Goal: Task Accomplishment & Management: Use online tool/utility

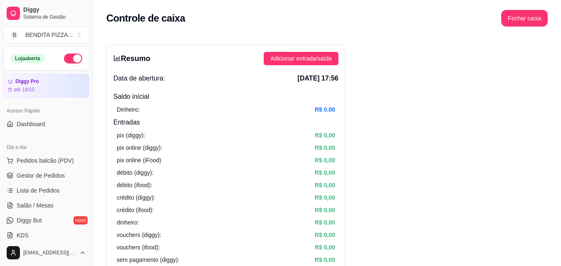
scroll to position [331, 0]
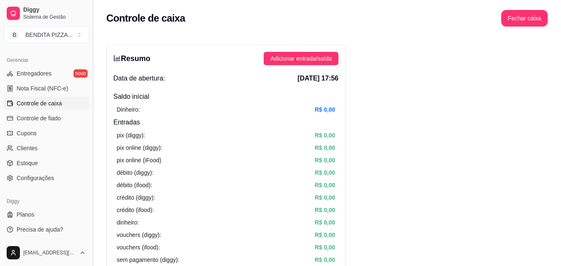
click at [89, 91] on button "Toggle Sidebar" at bounding box center [92, 133] width 7 height 266
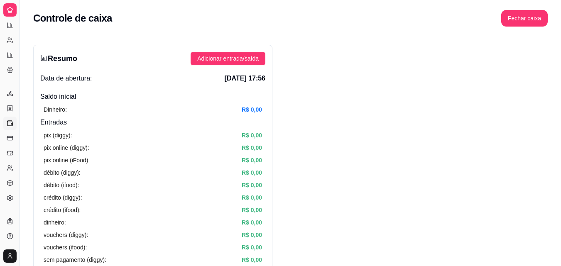
scroll to position [164, 0]
click at [17, 102] on button "Toggle Sidebar" at bounding box center [19, 133] width 7 height 266
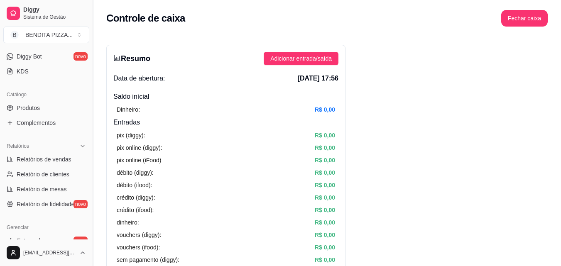
scroll to position [331, 0]
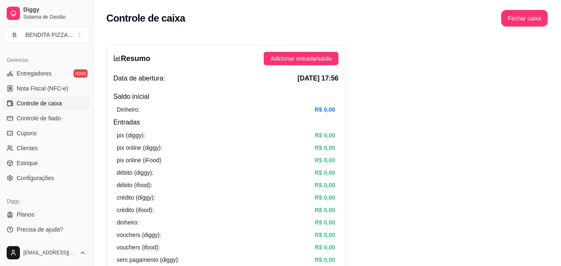
click at [85, 98] on div "Gerenciar Entregadores novo Nota Fiscal (NFC-e) Controle de caixa Controle de f…" at bounding box center [46, 119] width 93 height 138
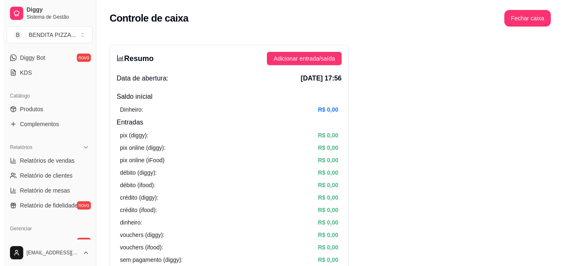
scroll to position [0, 0]
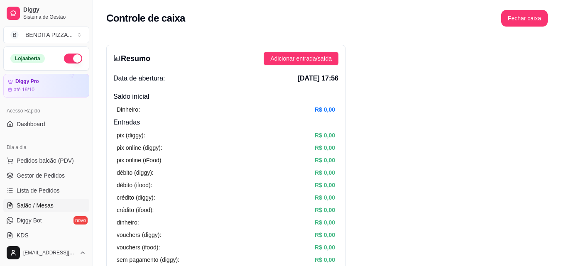
click at [46, 204] on span "Salão / Mesas" at bounding box center [35, 205] width 37 height 8
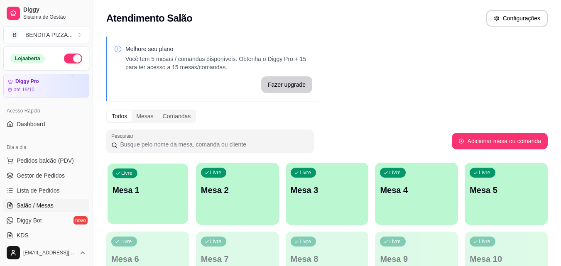
click at [157, 167] on div "Livre Mesa 1" at bounding box center [147, 188] width 80 height 51
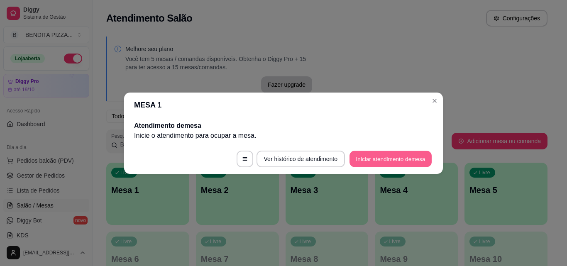
click at [391, 161] on button "Iniciar atendimento de mesa" at bounding box center [390, 159] width 82 height 16
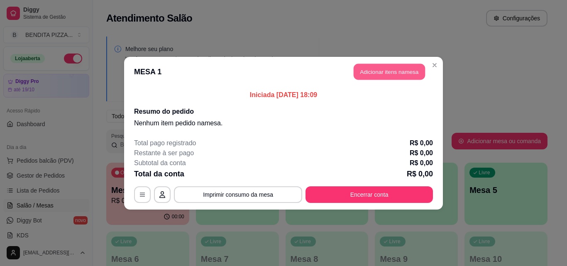
click at [375, 74] on button "Adicionar itens na mesa" at bounding box center [389, 71] width 71 height 16
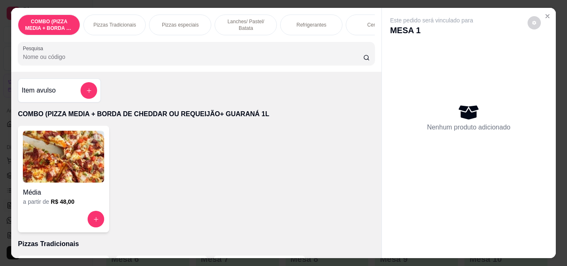
click at [112, 18] on div "Pizzas Tradicionais" at bounding box center [114, 25] width 62 height 21
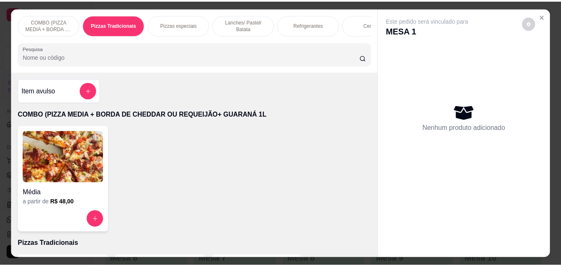
scroll to position [22, 0]
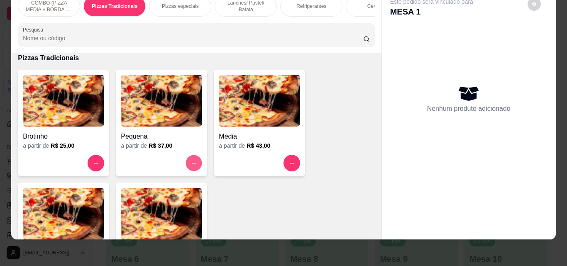
click at [193, 161] on icon "increase-product-quantity" at bounding box center [194, 163] width 6 height 6
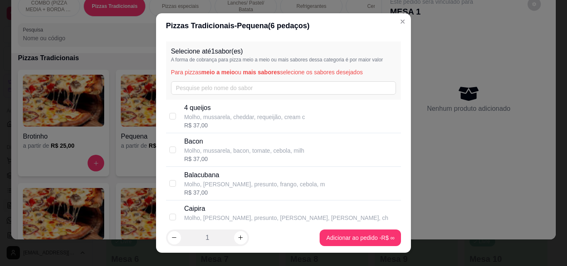
click at [247, 81] on div "Selecione até 1 sabor(es) A forma de cobrança para pizza meio a meio ou mais sa…" at bounding box center [283, 70] width 235 height 58
click at [224, 85] on input "text" at bounding box center [283, 87] width 225 height 13
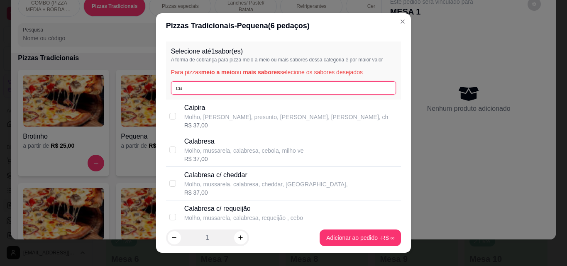
type input "ca"
click at [224, 127] on div "R$ 37,00" at bounding box center [286, 125] width 204 height 8
checkbox input "true"
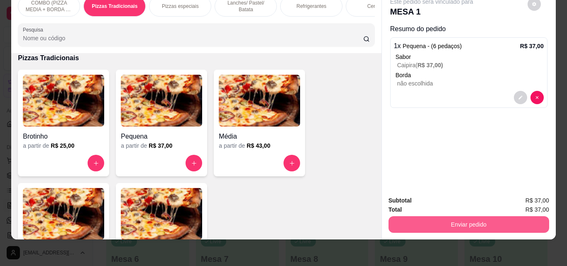
click at [456, 216] on button "Enviar pedido" at bounding box center [468, 224] width 161 height 17
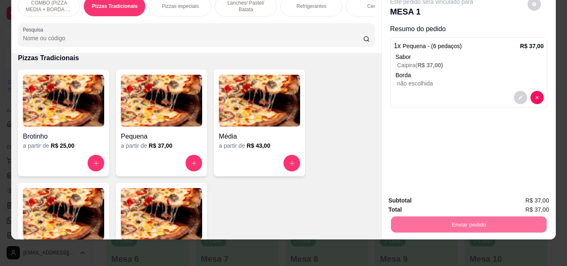
click at [452, 193] on button "Não registrar e enviar pedido" at bounding box center [441, 198] width 86 height 16
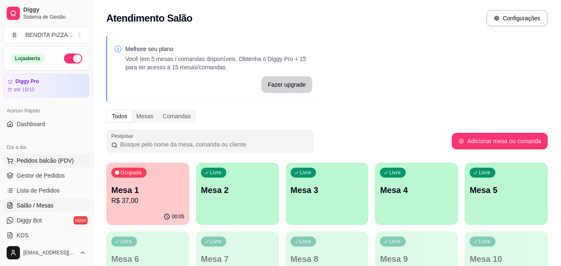
click at [49, 157] on span "Pedidos balcão (PDV)" at bounding box center [45, 160] width 57 height 8
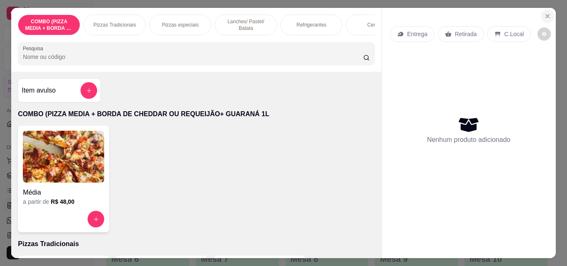
click at [544, 13] on icon "Close" at bounding box center [547, 16] width 7 height 7
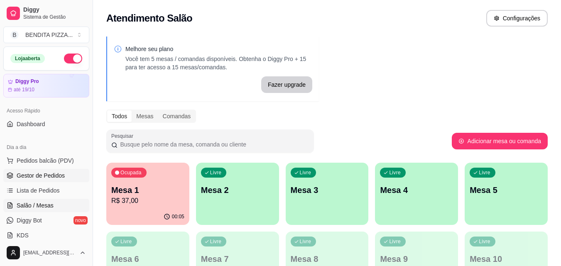
click at [59, 179] on span "Gestor de Pedidos" at bounding box center [41, 175] width 48 height 8
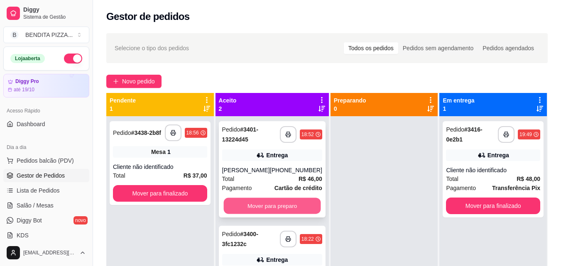
click at [241, 206] on button "Mover para preparo" at bounding box center [271, 206] width 97 height 16
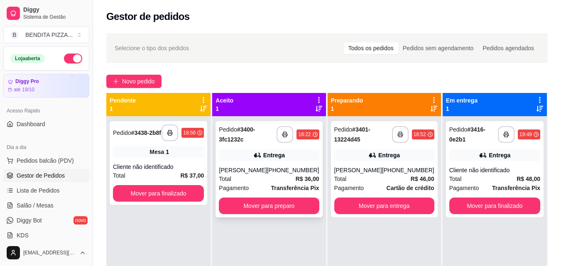
click at [257, 216] on div "**********" at bounding box center [268, 169] width 107 height 96
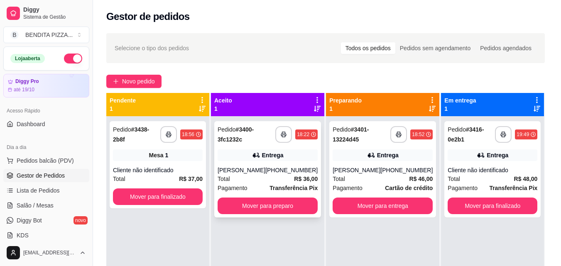
click at [257, 208] on div "Endereço [STREET_ADDRESS] 373, [GEOGRAPHIC_DATA] - 64330000 [GEOGRAPHIC_DATA], …" at bounding box center [280, 240] width 222 height 71
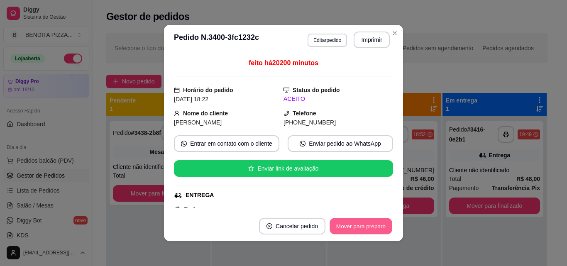
click at [367, 232] on button "Mover para preparo" at bounding box center [360, 226] width 62 height 16
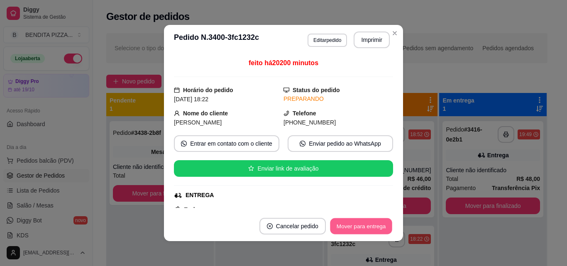
click at [383, 224] on button "Mover para entrega" at bounding box center [361, 226] width 62 height 16
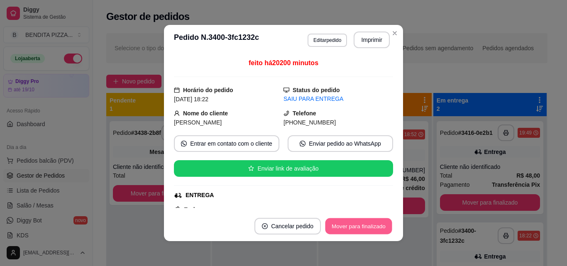
click at [383, 224] on button "Mover para finalizado" at bounding box center [358, 226] width 67 height 16
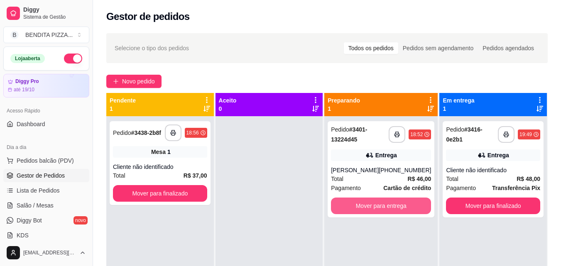
click at [405, 214] on button "Mover para entrega" at bounding box center [381, 205] width 100 height 17
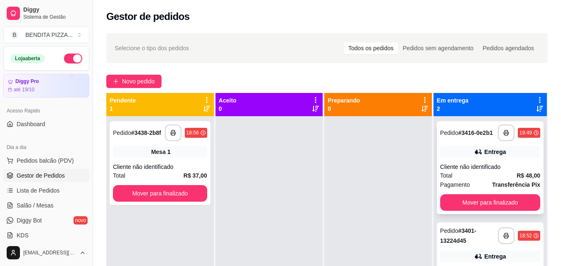
click at [500, 197] on div "**********" at bounding box center [489, 167] width 107 height 93
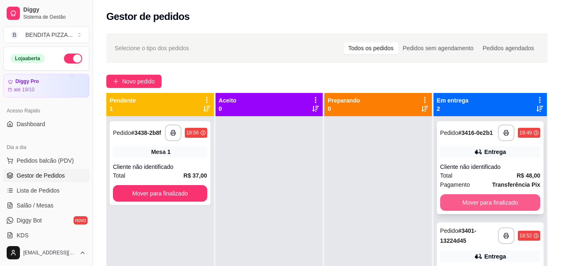
click at [497, 203] on button "Mover para finalizado" at bounding box center [490, 202] width 100 height 17
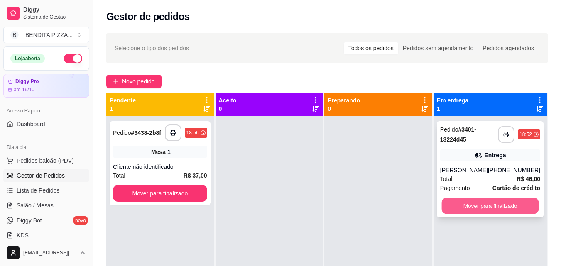
click at [486, 210] on button "Mover para finalizado" at bounding box center [489, 206] width 97 height 16
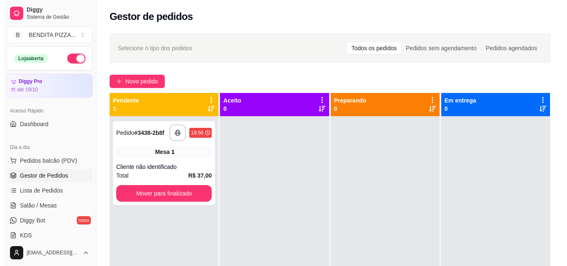
scroll to position [168, 0]
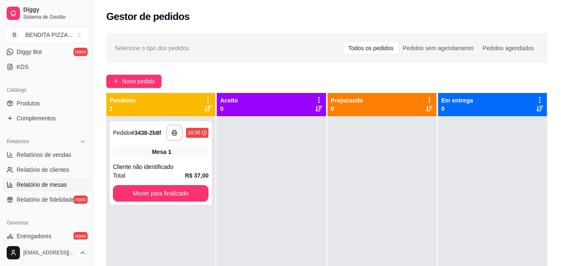
click at [69, 189] on link "Relatório de mesas" at bounding box center [46, 184] width 86 height 13
select select "TOTAL_OF_ORDERS"
select select "7"
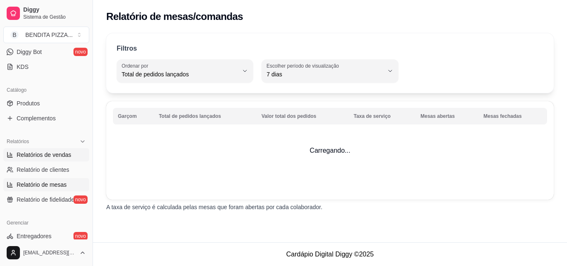
click at [44, 157] on span "Relatórios de vendas" at bounding box center [44, 155] width 55 height 8
select select "ALL"
select select "0"
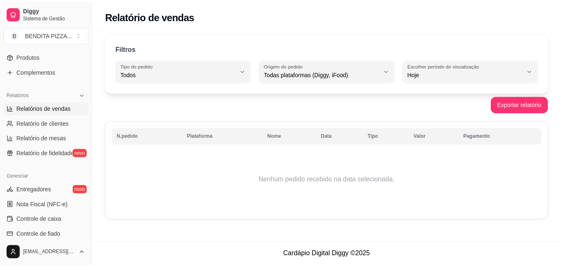
scroll to position [228, 0]
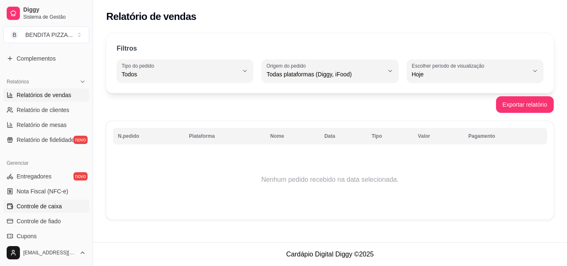
click at [50, 207] on span "Controle de caixa" at bounding box center [39, 206] width 45 height 8
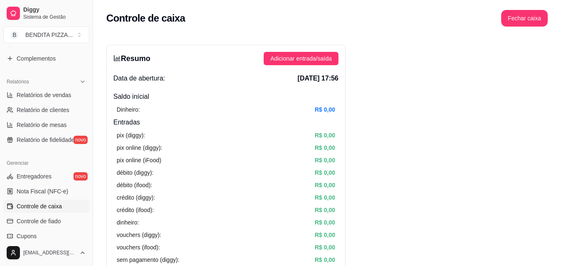
scroll to position [232, 0]
